Goal: Task Accomplishment & Management: Manage account settings

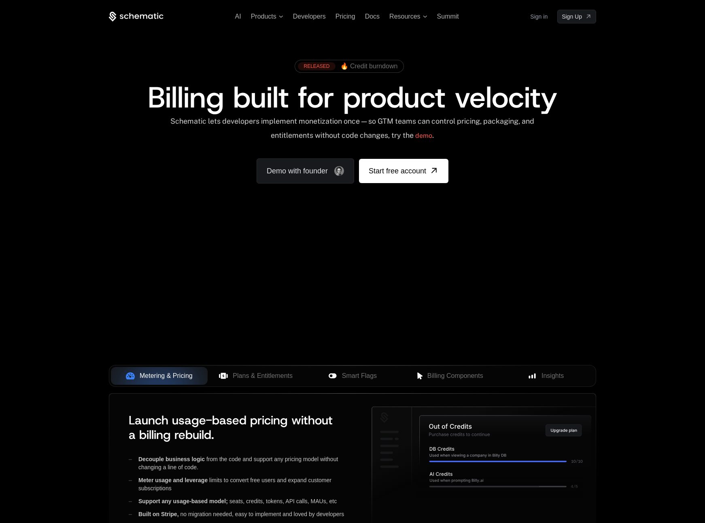
click at [539, 19] on link "Sign in" at bounding box center [538, 16] width 17 height 13
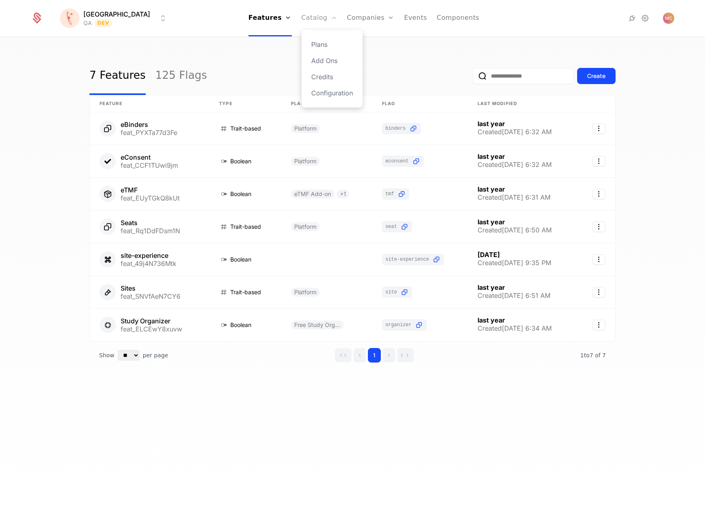
click at [301, 19] on link "Catalog" at bounding box center [319, 18] width 36 height 36
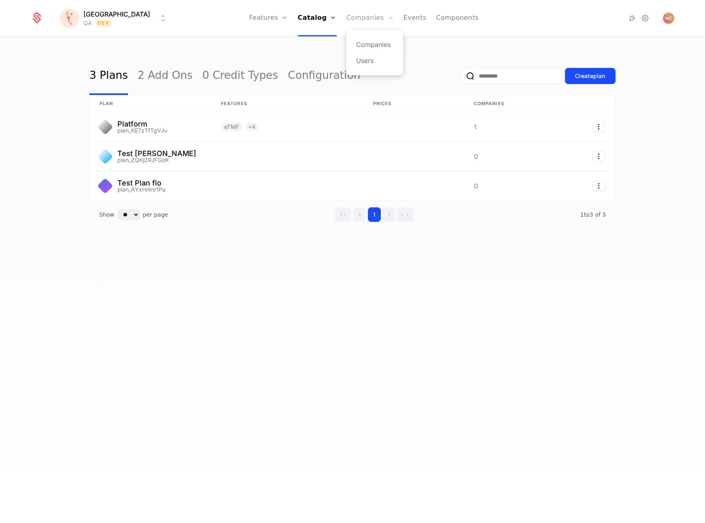
click at [347, 17] on link "Companies" at bounding box center [369, 18] width 47 height 36
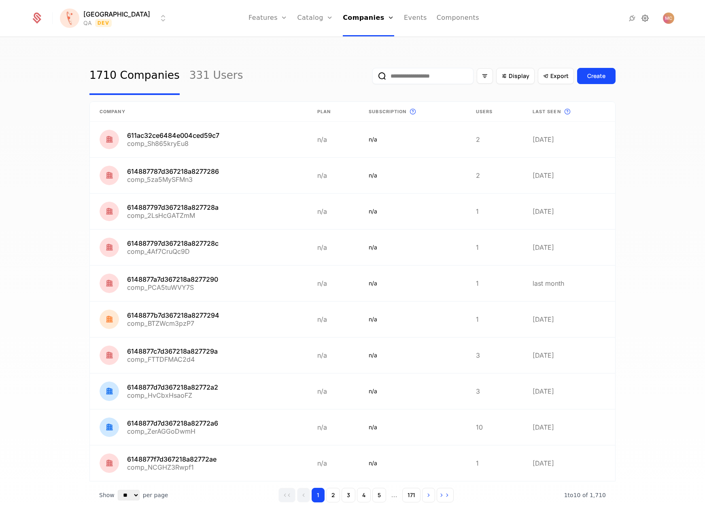
click at [640, 19] on icon at bounding box center [645, 18] width 10 height 10
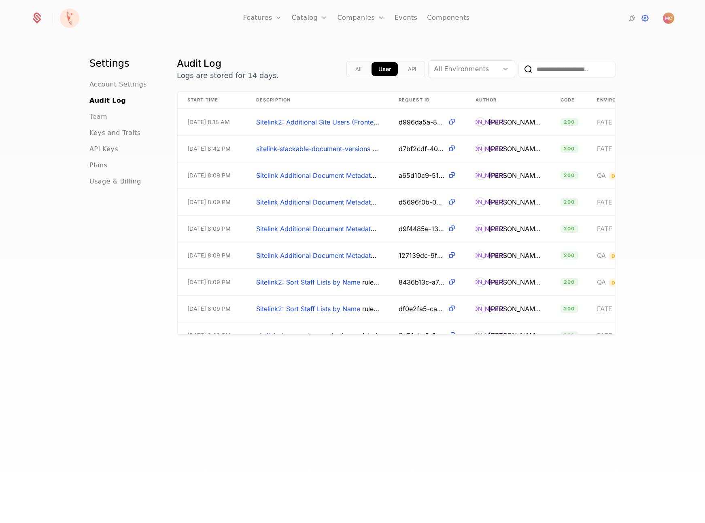
click at [97, 121] on span "Team" at bounding box center [98, 117] width 18 height 10
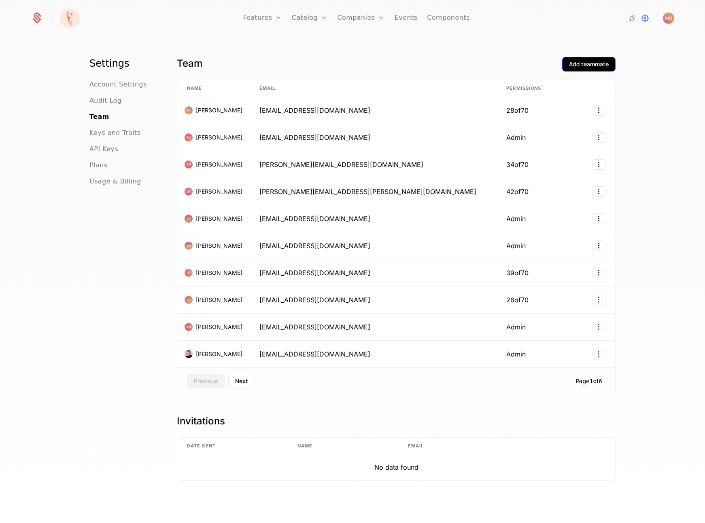
click at [580, 64] on div "Add teammate" at bounding box center [589, 64] width 40 height 8
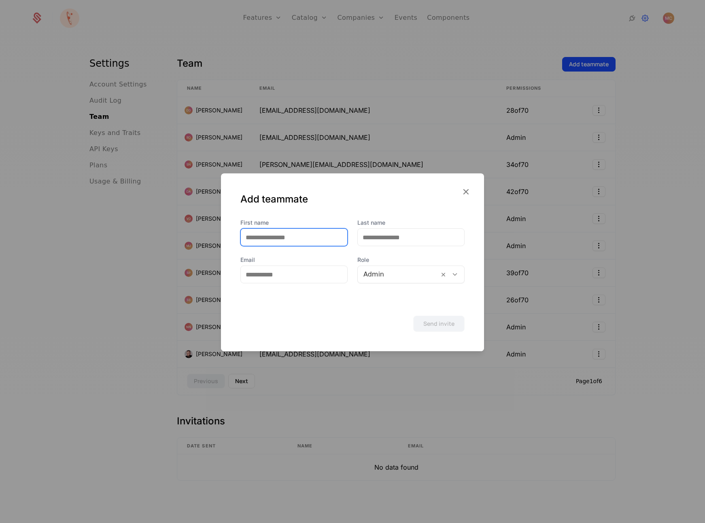
drag, startPoint x: 288, startPoint y: 238, endPoint x: 293, endPoint y: 238, distance: 4.4
click at [292, 238] on input "First name" at bounding box center [294, 237] width 106 height 17
type input "******"
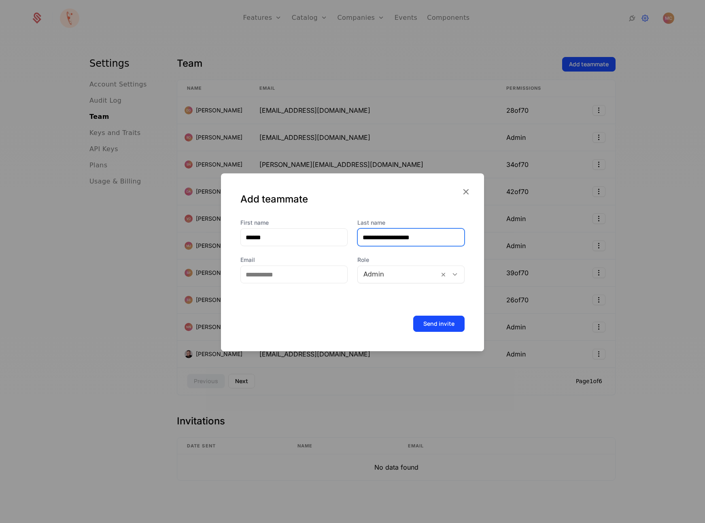
click at [379, 238] on input "**********" at bounding box center [411, 237] width 106 height 17
click at [379, 237] on input "**********" at bounding box center [411, 237] width 106 height 17
type input "**********"
click at [290, 274] on input "Email" at bounding box center [294, 274] width 106 height 17
paste input "**********"
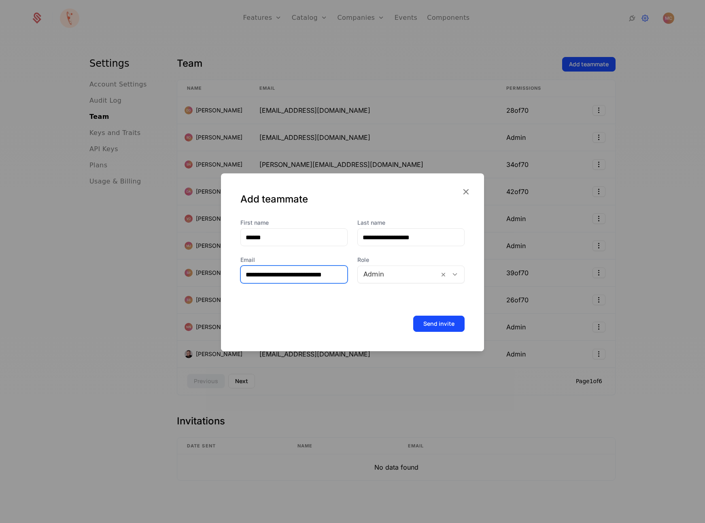
scroll to position [0, 2]
type input "**********"
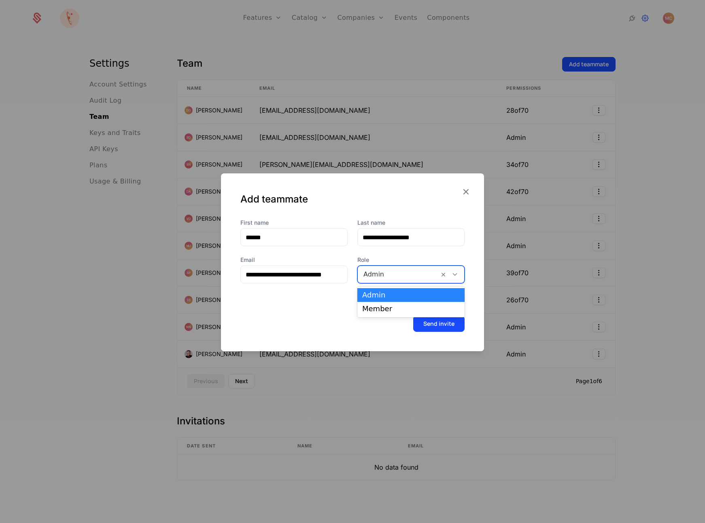
click at [427, 277] on div at bounding box center [398, 274] width 70 height 11
click at [393, 307] on div "Member" at bounding box center [410, 308] width 97 height 7
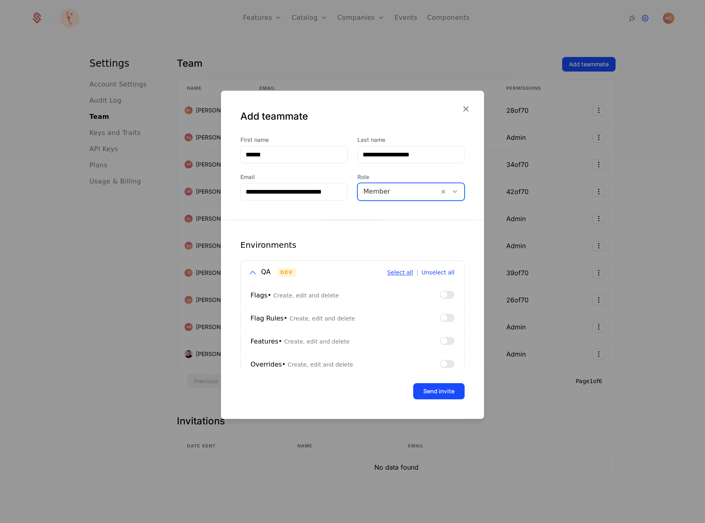
click at [396, 270] on button "Select all" at bounding box center [400, 273] width 26 height 6
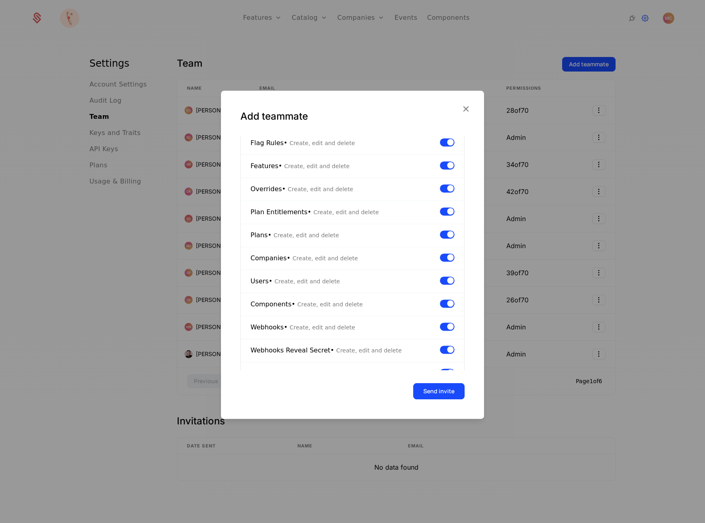
scroll to position [357, 0]
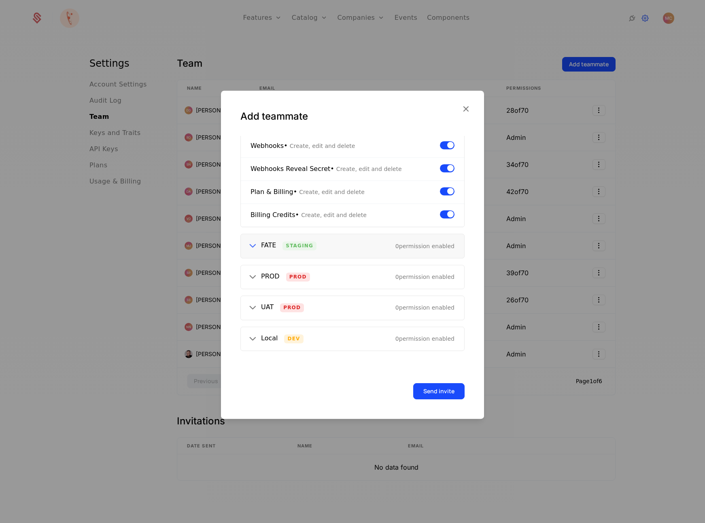
click at [247, 246] on icon at bounding box center [252, 246] width 11 height 11
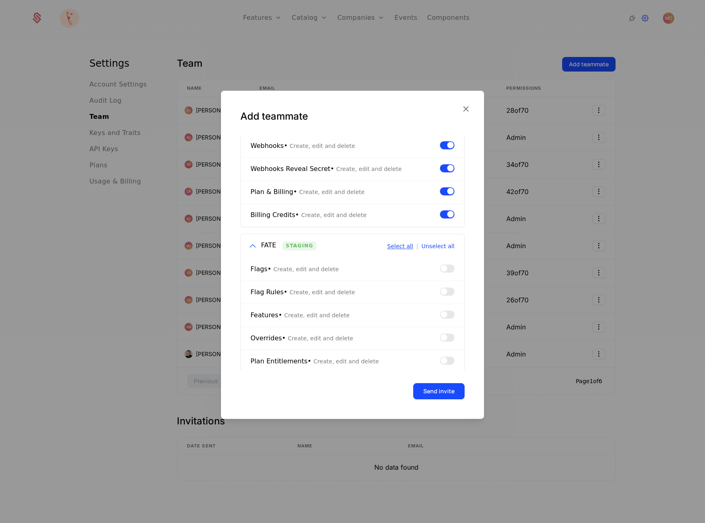
click at [394, 243] on button "Select all" at bounding box center [400, 246] width 26 height 6
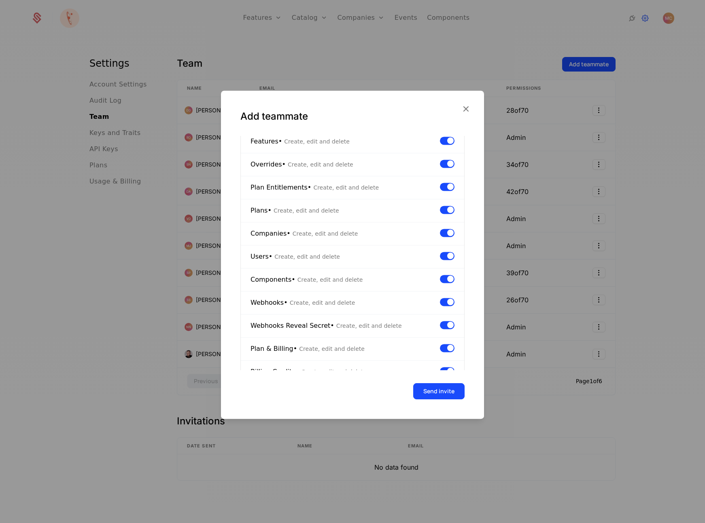
scroll to position [657, 0]
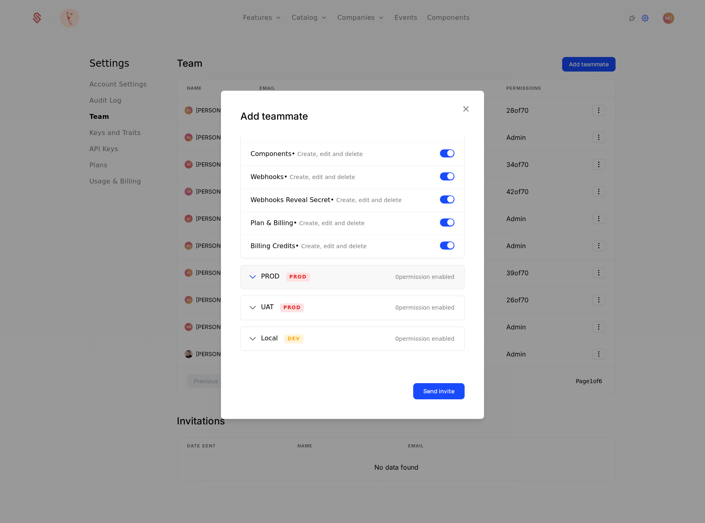
click at [246, 275] on div "PROD Prod 0 permission enabled" at bounding box center [352, 276] width 223 height 23
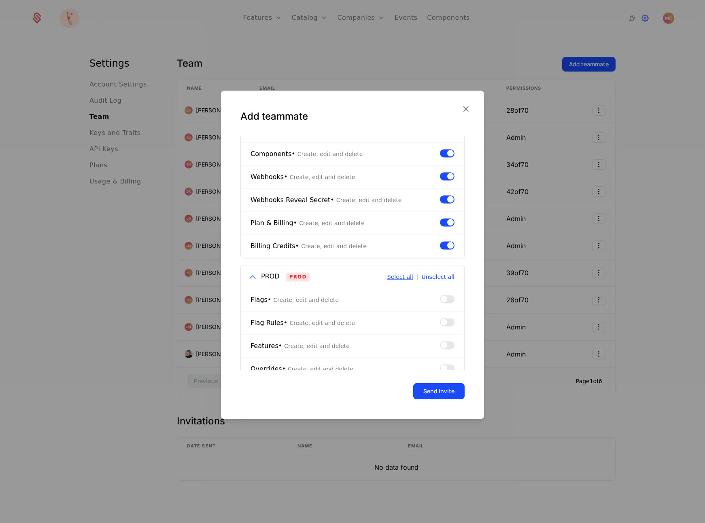
click at [409, 276] on button "Select all" at bounding box center [400, 277] width 26 height 6
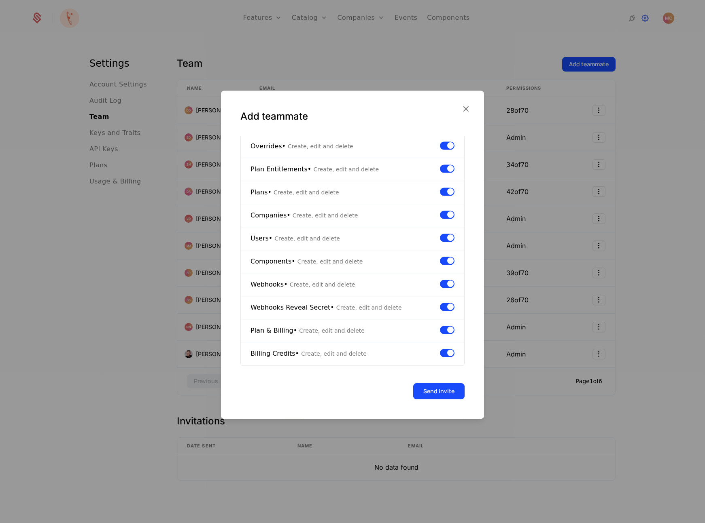
scroll to position [957, 0]
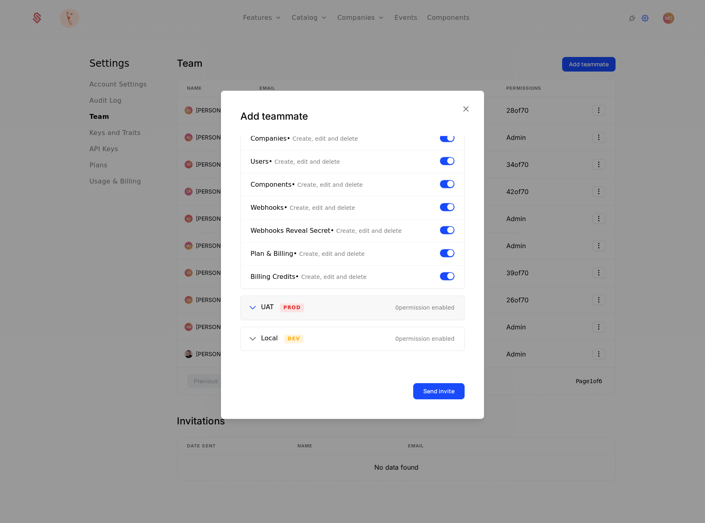
click at [250, 308] on icon at bounding box center [252, 308] width 11 height 11
click at [395, 308] on button "Select all" at bounding box center [400, 308] width 26 height 6
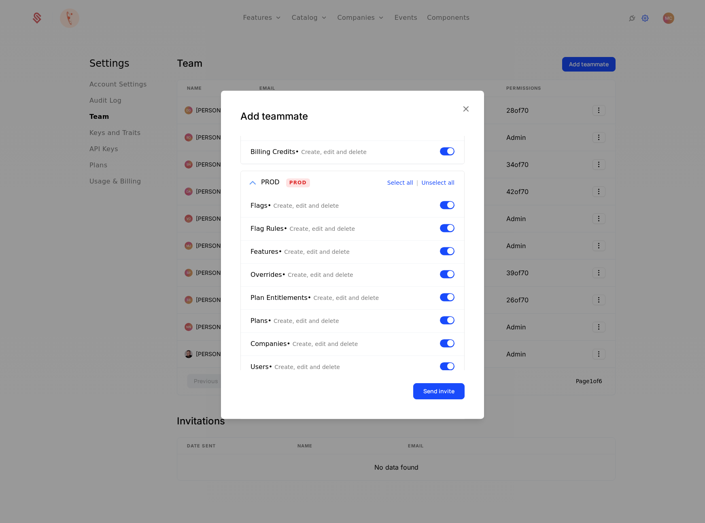
scroll to position [746, 0]
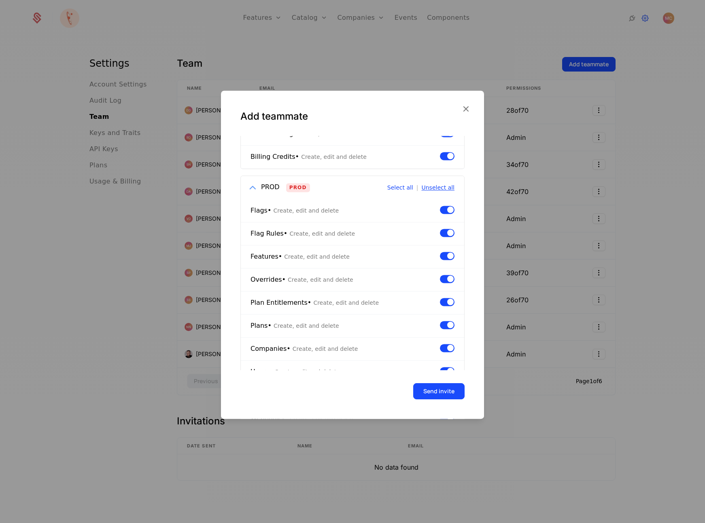
click at [440, 188] on button "Unselect all" at bounding box center [437, 188] width 33 height 6
click at [443, 395] on button "Send invite" at bounding box center [438, 391] width 51 height 16
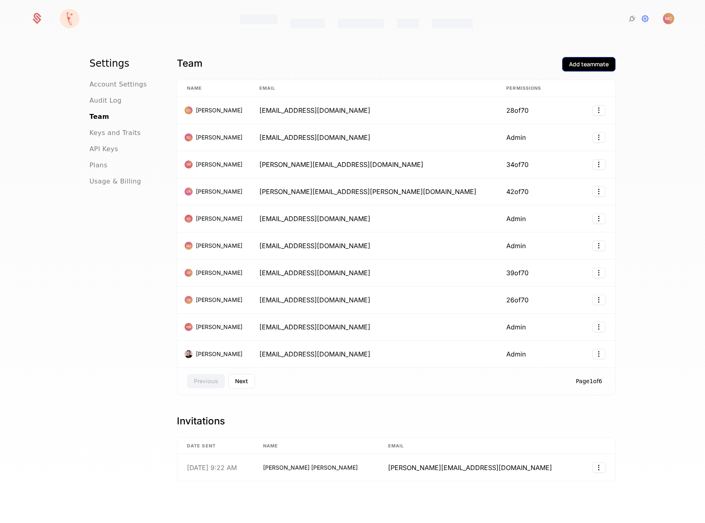
click at [586, 66] on div "Add teammate" at bounding box center [589, 64] width 40 height 8
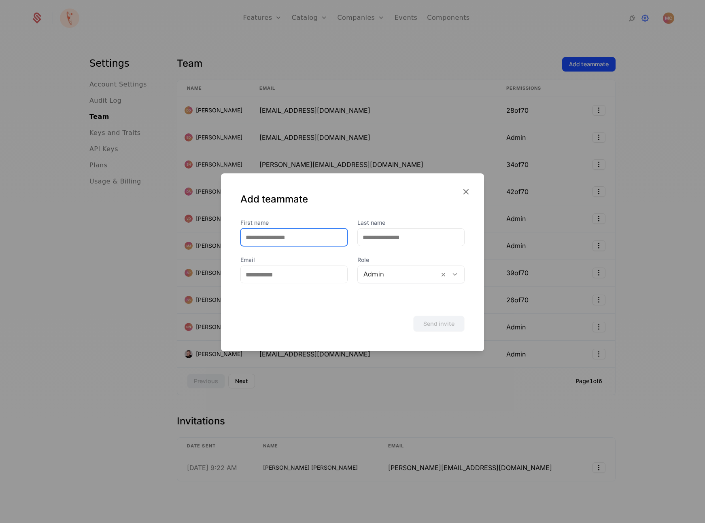
click at [272, 238] on input "First name" at bounding box center [294, 237] width 106 height 17
type input "***"
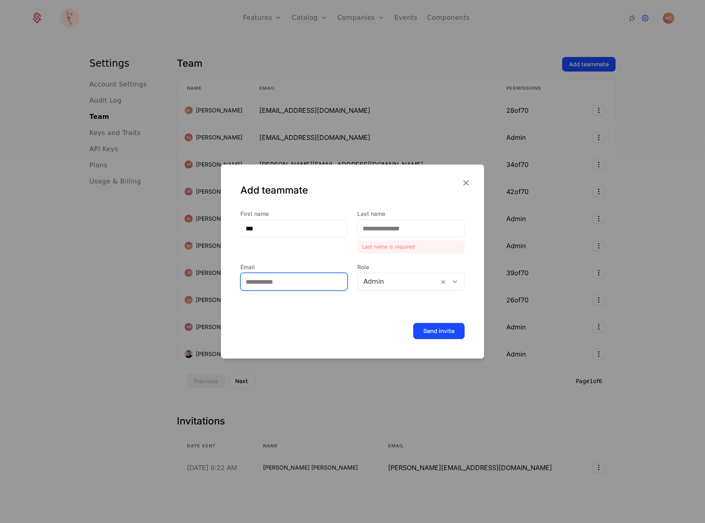
click at [260, 280] on input "Email" at bounding box center [294, 281] width 106 height 17
paste input "**********"
type input "**********"
click at [389, 228] on input "Last name" at bounding box center [411, 228] width 106 height 17
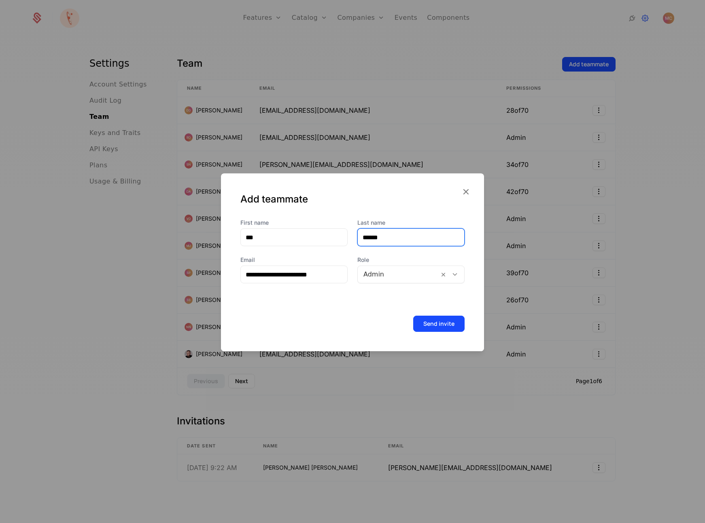
type input "******"
click at [410, 277] on div at bounding box center [398, 274] width 70 height 11
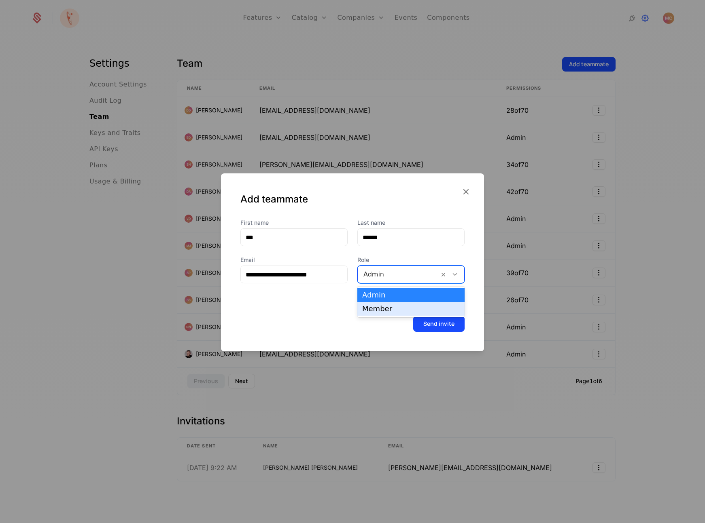
click at [384, 310] on div "Member" at bounding box center [410, 308] width 97 height 7
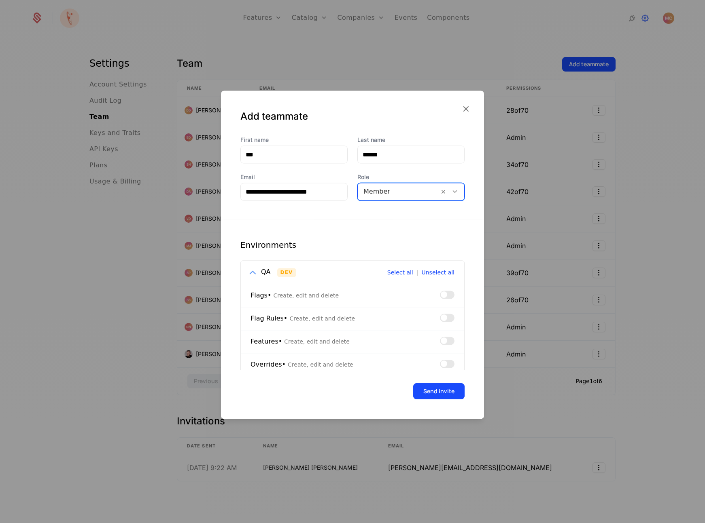
click at [397, 268] on div "Select all | Unselect all" at bounding box center [420, 272] width 67 height 11
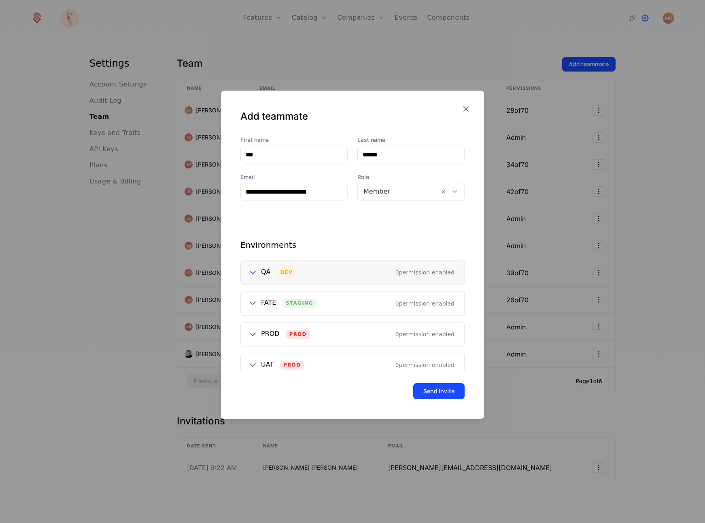
scroll to position [57, 0]
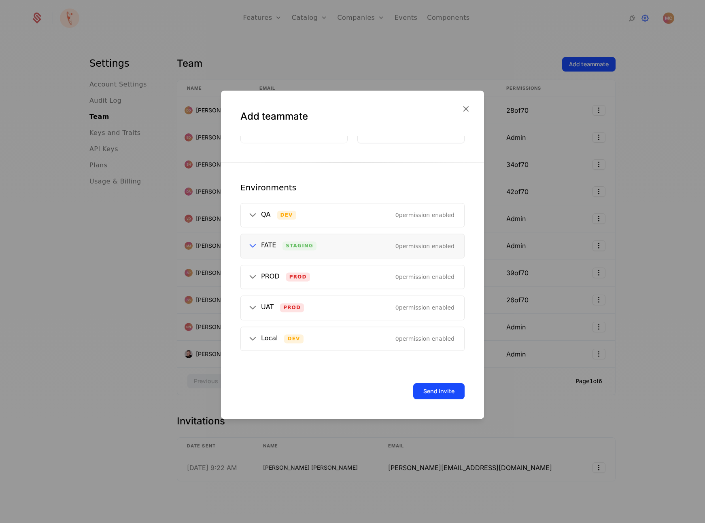
click at [249, 246] on icon at bounding box center [252, 246] width 11 height 11
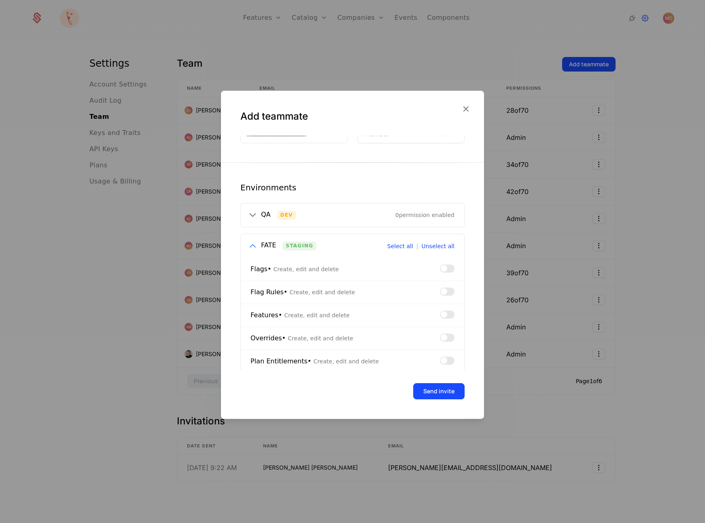
drag, startPoint x: 410, startPoint y: 247, endPoint x: 358, endPoint y: 257, distance: 53.1
click at [410, 247] on button "Select all" at bounding box center [400, 246] width 26 height 6
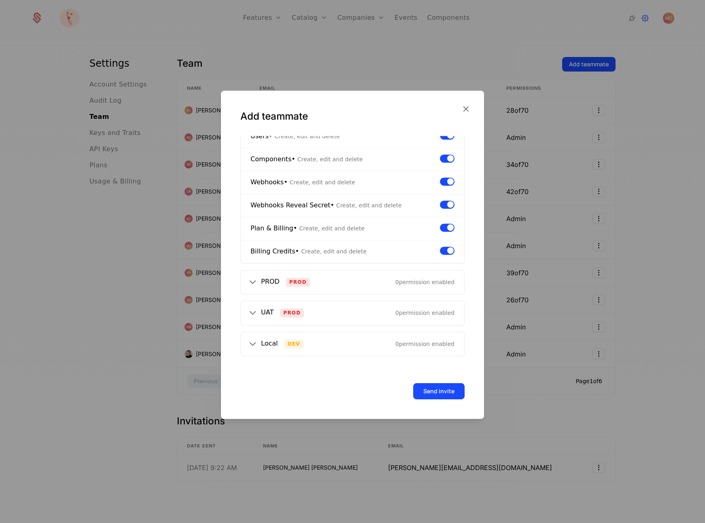
scroll to position [357, 0]
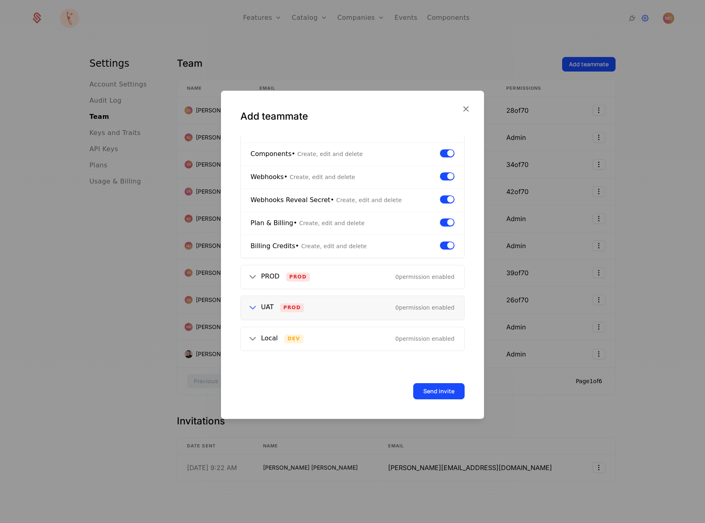
drag, startPoint x: 255, startPoint y: 310, endPoint x: 261, endPoint y: 311, distance: 6.2
click at [255, 310] on icon at bounding box center [252, 308] width 11 height 11
click at [403, 310] on button "Select all" at bounding box center [400, 308] width 26 height 6
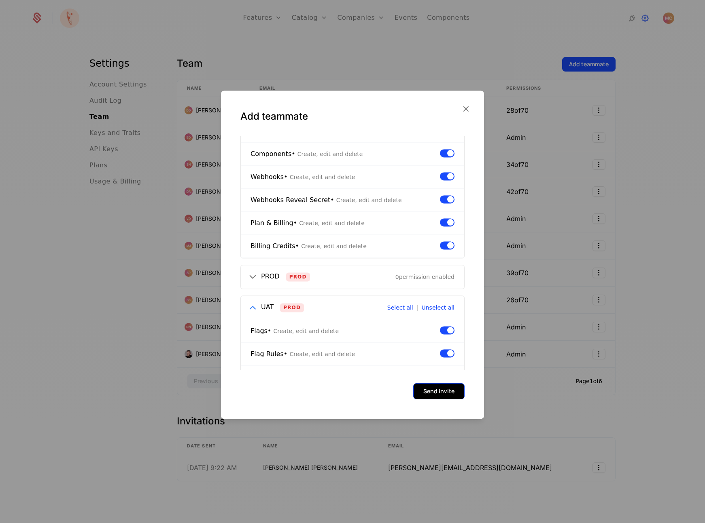
click at [440, 394] on button "Send invite" at bounding box center [438, 391] width 51 height 16
